Goal: Navigation & Orientation: Find specific page/section

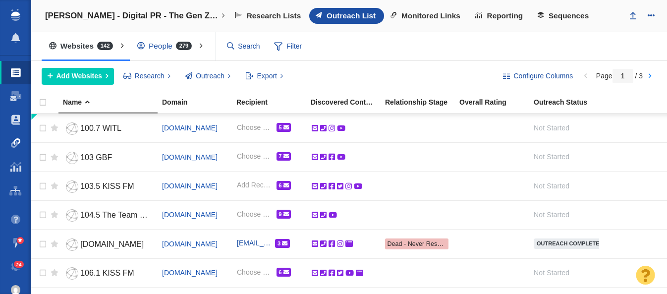
click at [17, 143] on span at bounding box center [16, 143] width 10 height 10
click at [16, 145] on span at bounding box center [16, 143] width 10 height 10
